Goal: Task Accomplishment & Management: Manage account settings

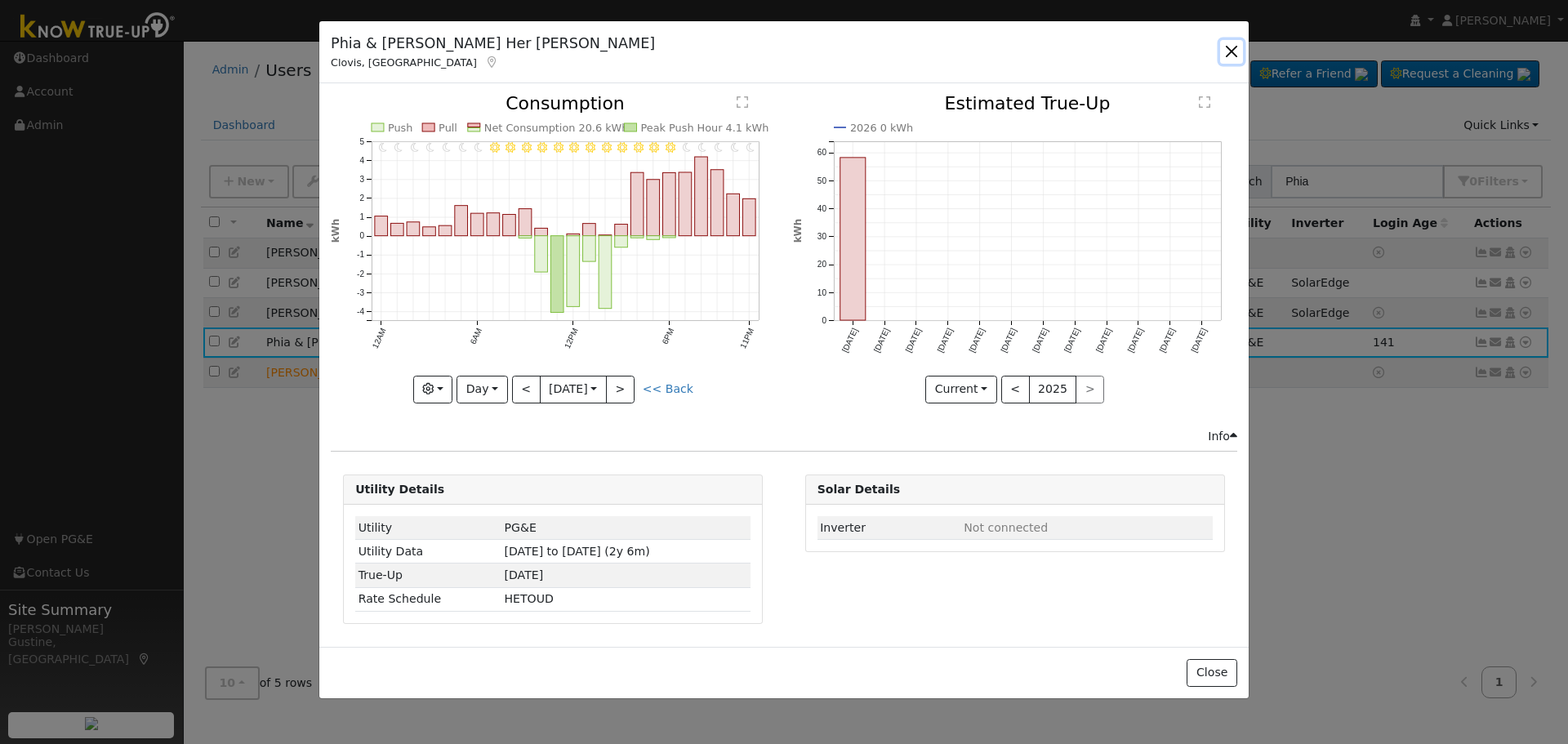
click at [1233, 54] on button "button" at bounding box center [1232, 52] width 23 height 23
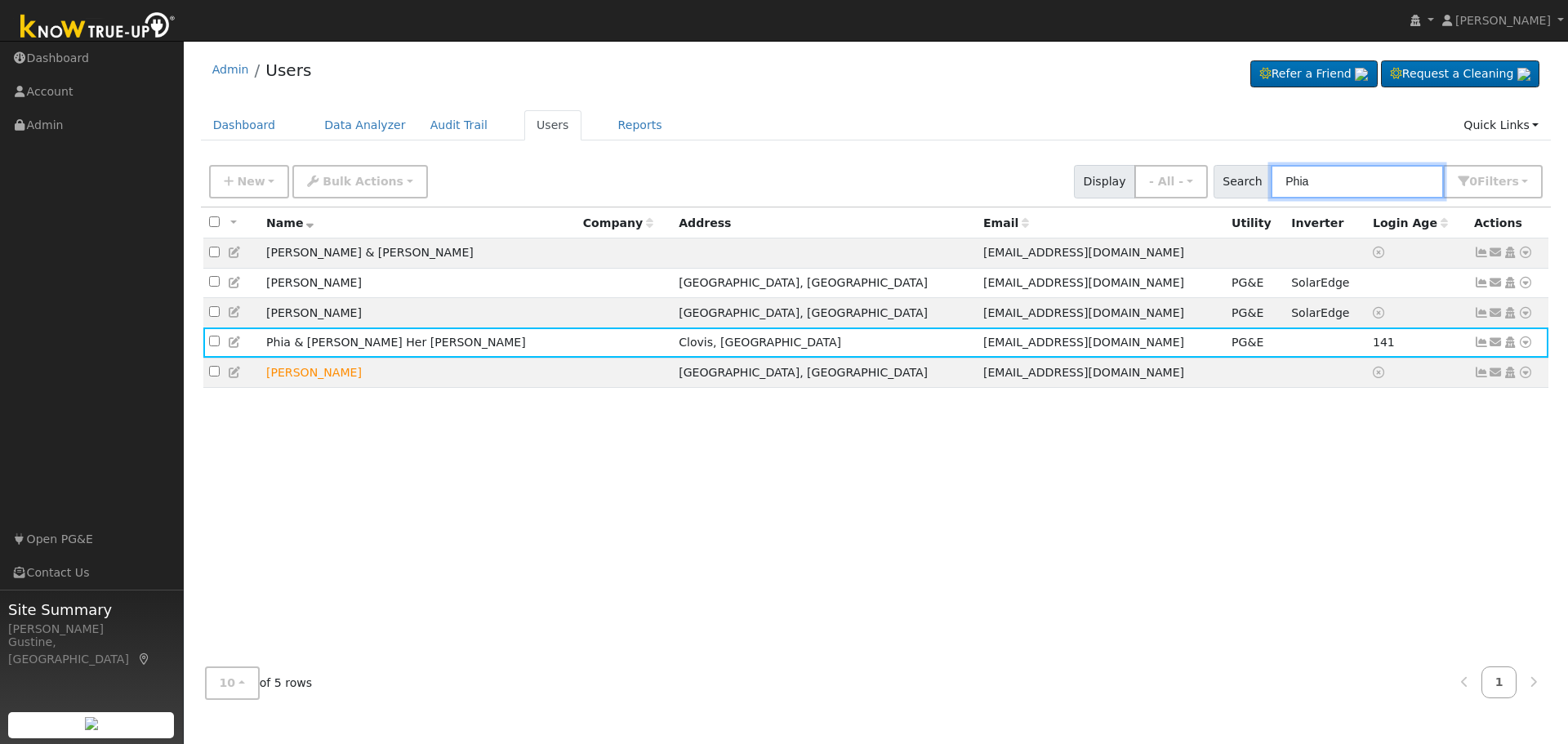
drag, startPoint x: 1336, startPoint y: 178, endPoint x: 851, endPoint y: 196, distance: 485.3
click at [1083, 195] on div "New Add User Quick Add Quick Connect Quick Convert Lead Bulk Actions Send Email…" at bounding box center [876, 178] width 1340 height 39
type input "[PERSON_NAME]"
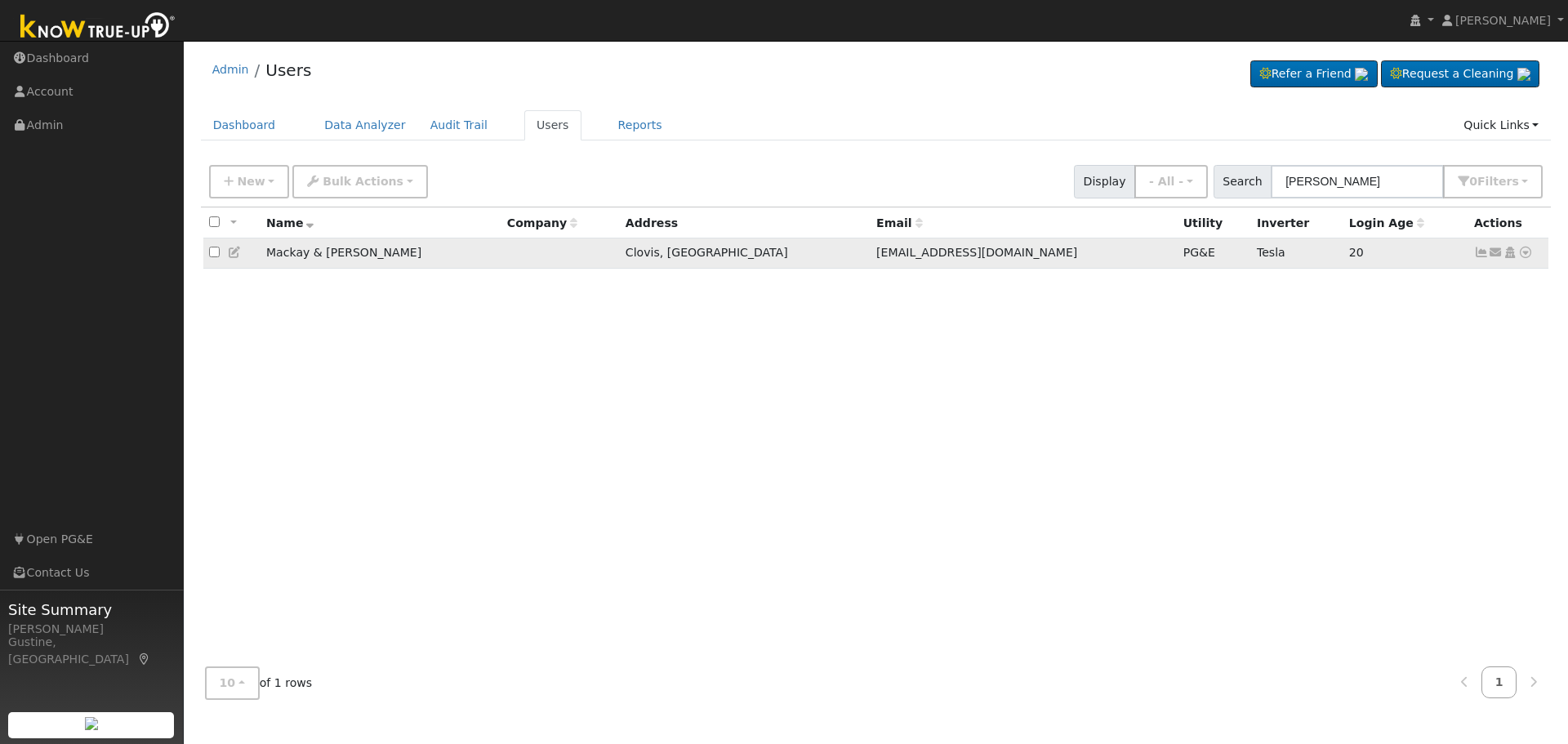
click at [1474, 256] on icon at bounding box center [1481, 252] width 14 height 12
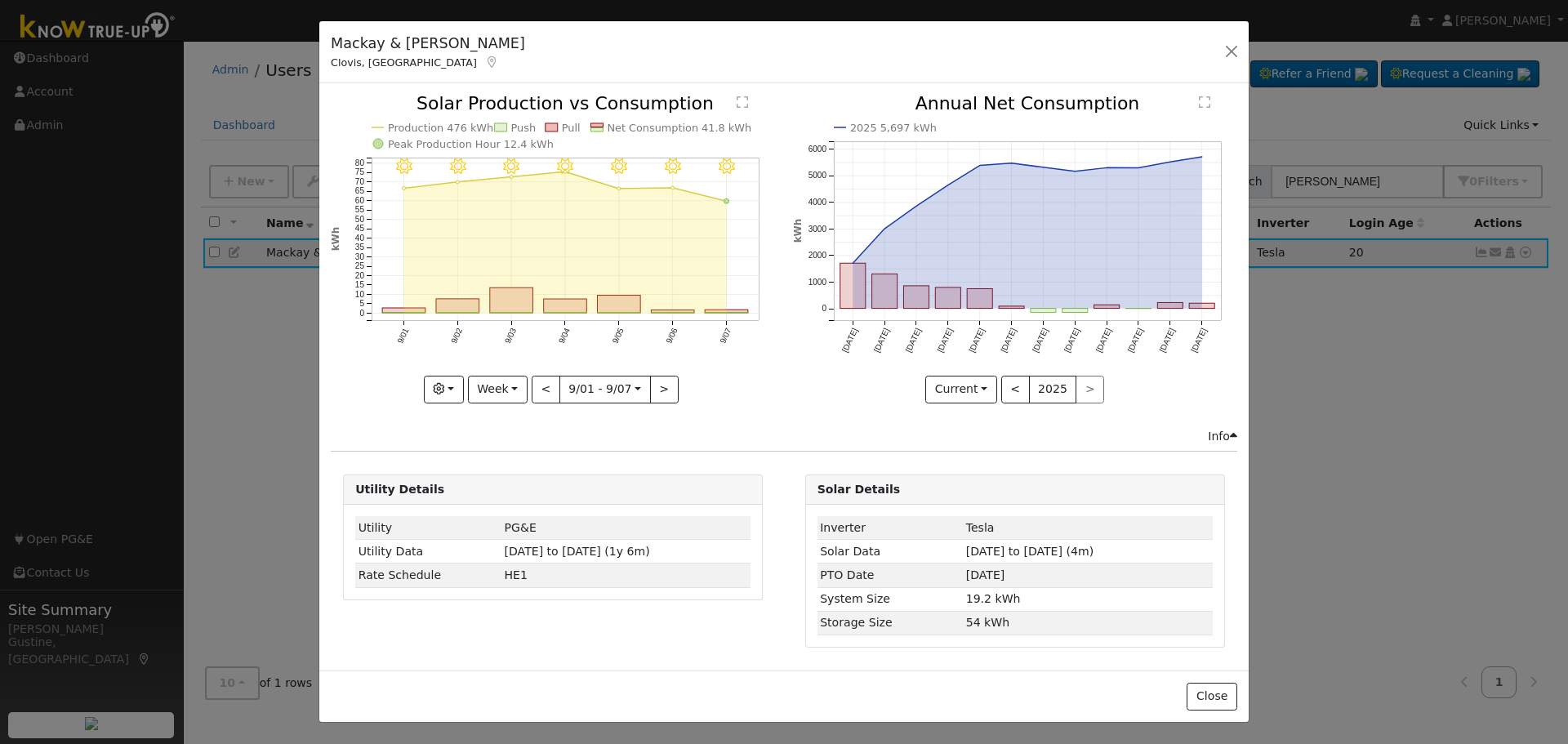
click at [729, 309] on icon "9/07 - Clear 9/06 - Clear 9/05 - Clear 9/04 - Clear 9/03 - Clear 9/02 - MostlyC…" at bounding box center [553, 247] width 444 height 306
click at [729, 313] on body "[PERSON_NAME] [PERSON_NAME] Profile My Company Help Center Terms Of Service See…" at bounding box center [784, 393] width 1568 height 703
click at [733, 308] on icon "9/07 - Clear 9/06 - Clear 9/05 - Clear 9/04 - Clear 9/03 - Clear 9/02 - MostlyC…" at bounding box center [553, 247] width 444 height 306
click at [718, 306] on icon "9/07 - Clear 9/06 - Clear 9/05 - Clear 9/04 - Clear 9/03 - Clear 9/02 - MostlyC…" at bounding box center [553, 247] width 444 height 306
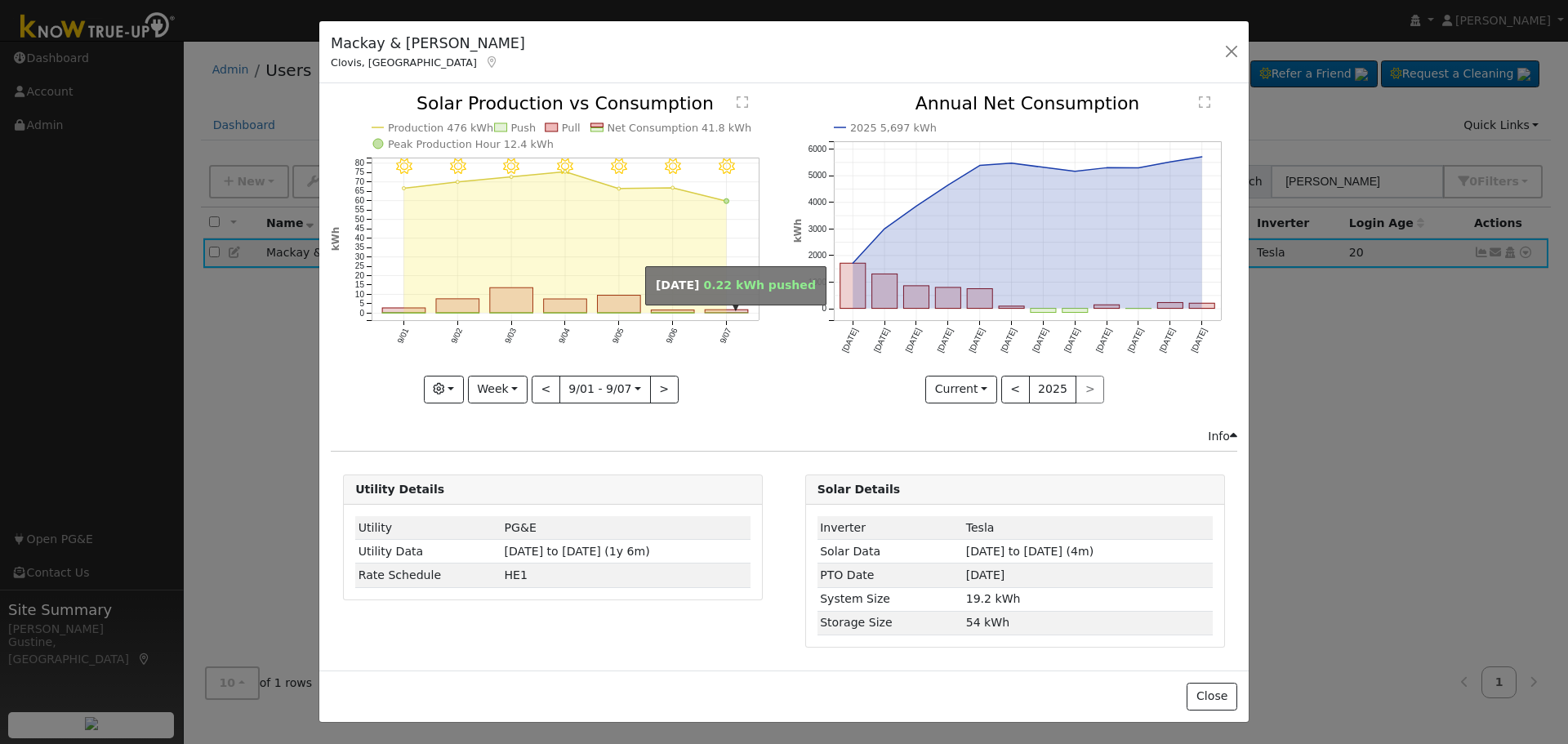
click at [718, 314] on icon "9/07 - Clear 9/06 - Clear 9/05 - Clear 9/04 - Clear 9/03 - Clear 9/02 - MostlyC…" at bounding box center [553, 247] width 444 height 306
click at [720, 306] on icon "9/07 - Clear 9/06 - Clear 9/05 - Clear 9/04 - Clear 9/03 - Clear 9/02 - MostlyC…" at bounding box center [553, 247] width 444 height 306
click at [720, 313] on rect "onclick=""" at bounding box center [727, 313] width 44 height 1
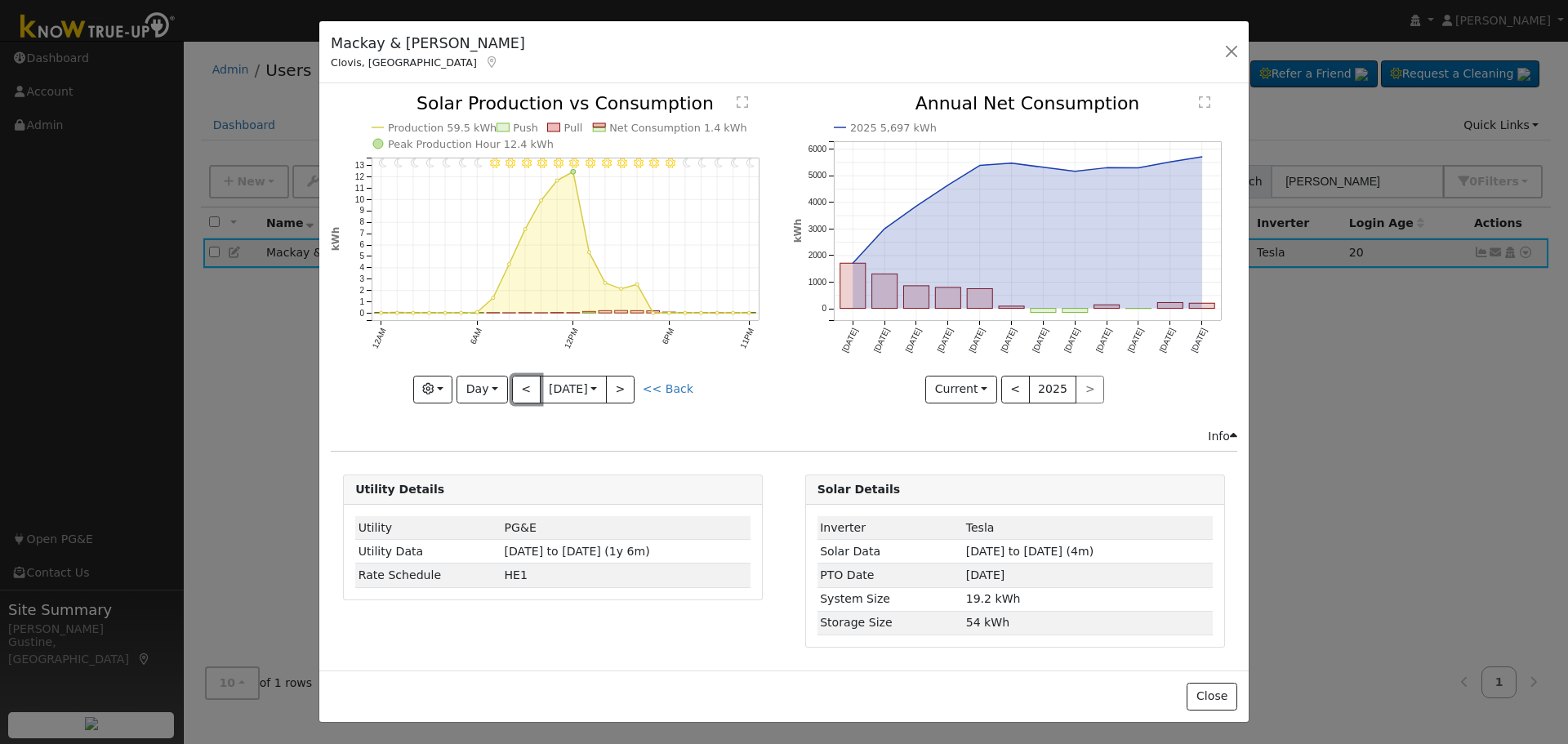
click at [535, 384] on button "<" at bounding box center [527, 389] width 29 height 28
click at [527, 384] on button "<" at bounding box center [527, 389] width 29 height 28
click at [527, 384] on div "11PM - Clear 10PM - Clear 9PM - Clear 8PM - Clear 7PM - Clear 6PM - Clear 5PM -…" at bounding box center [553, 248] width 444 height 308
click at [528, 384] on button "<" at bounding box center [527, 389] width 29 height 28
click at [534, 383] on button "<" at bounding box center [527, 389] width 29 height 28
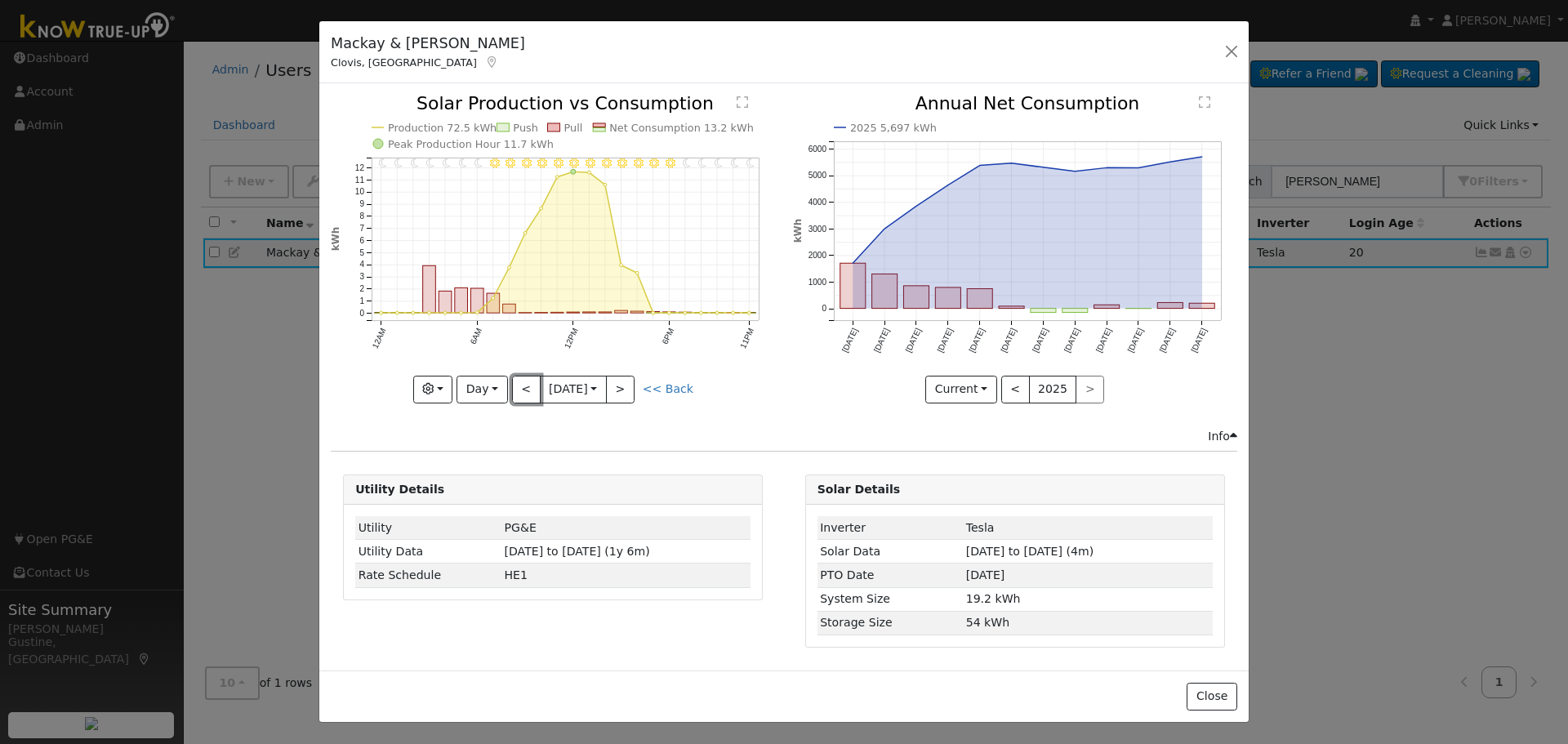
click at [534, 384] on button "<" at bounding box center [527, 389] width 29 height 28
drag, startPoint x: 534, startPoint y: 384, endPoint x: 537, endPoint y: 411, distance: 27.2
click at [537, 411] on div "11PM - Clear 10PM - Clear 9PM - Clear 8PM - Clear 7PM - Clear 6PM - Clear 5PM -…" at bounding box center [552, 260] width 461 height 332
click at [539, 396] on div "< 9/02 [DATE] >" at bounding box center [573, 389] width 122 height 28
click at [536, 394] on button "<" at bounding box center [527, 389] width 29 height 28
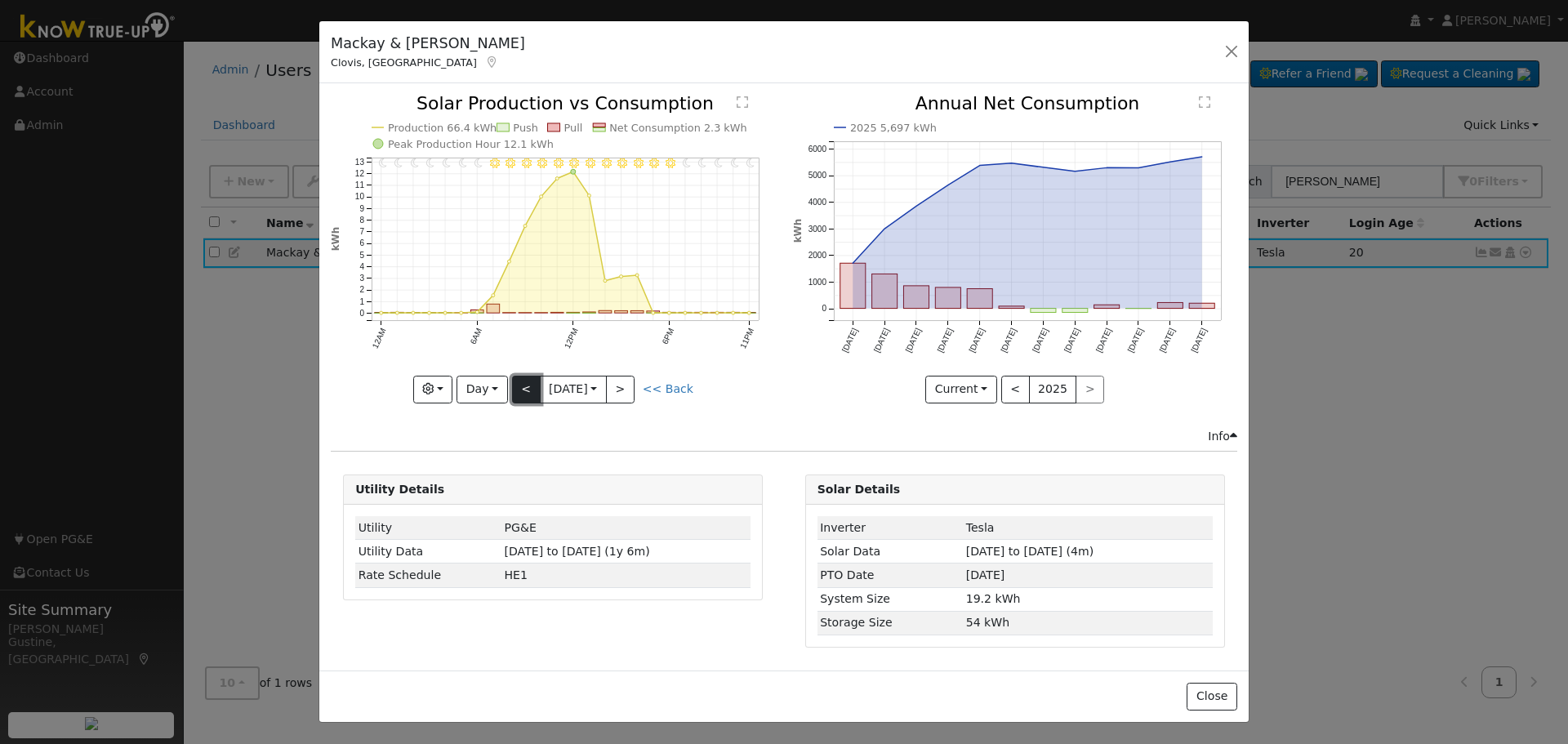
click at [526, 377] on button "<" at bounding box center [527, 389] width 29 height 28
type input "[DATE]"
